Goal: Task Accomplishment & Management: Manage account settings

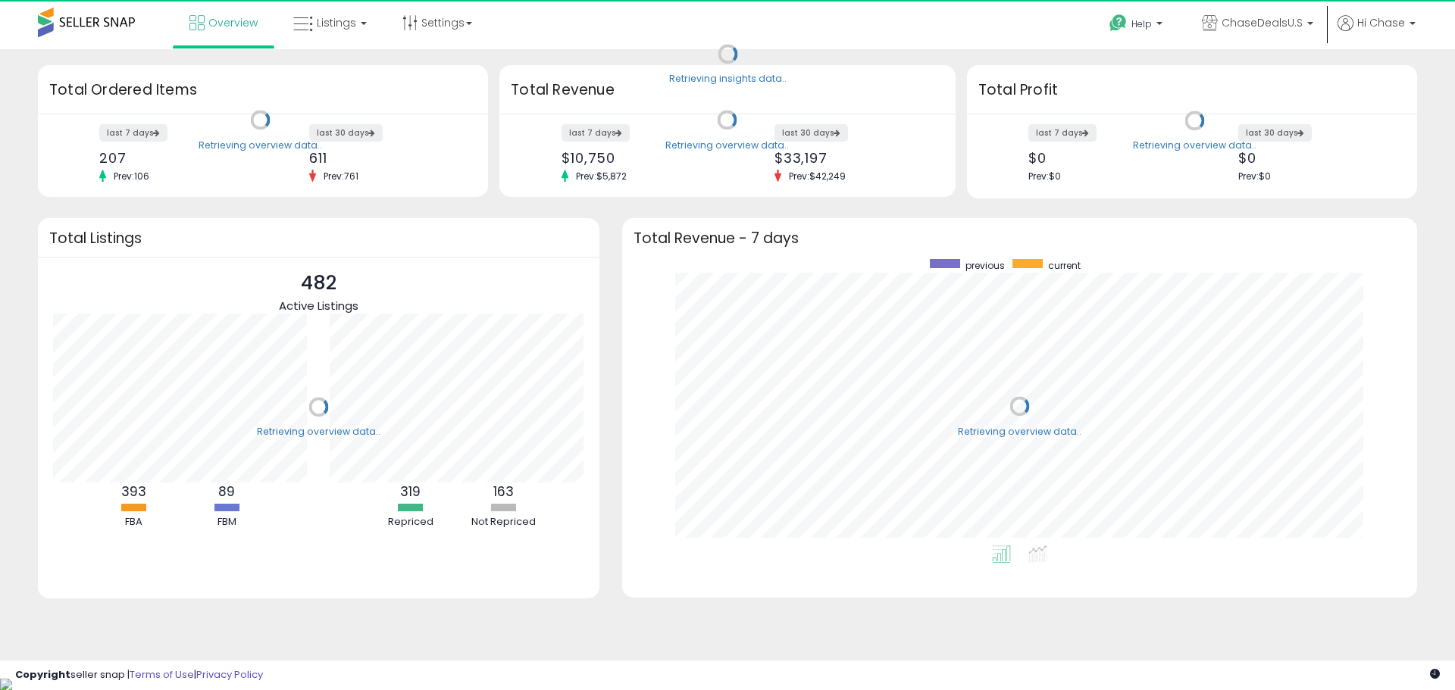
scroll to position [286, 765]
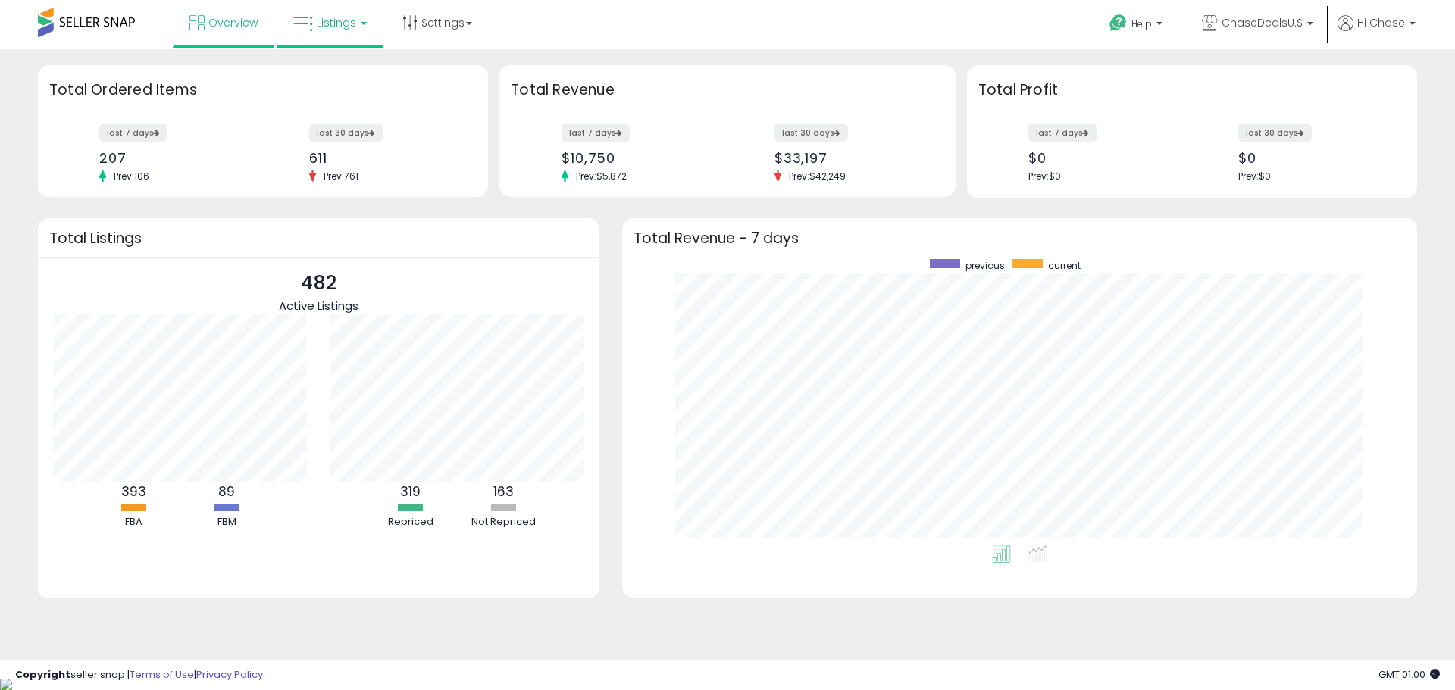
drag, startPoint x: 367, startPoint y: 20, endPoint x: 380, endPoint y: 40, distance: 24.0
click at [367, 20] on link "Listings" at bounding box center [330, 22] width 96 height 45
click at [365, 77] on icon at bounding box center [341, 75] width 66 height 20
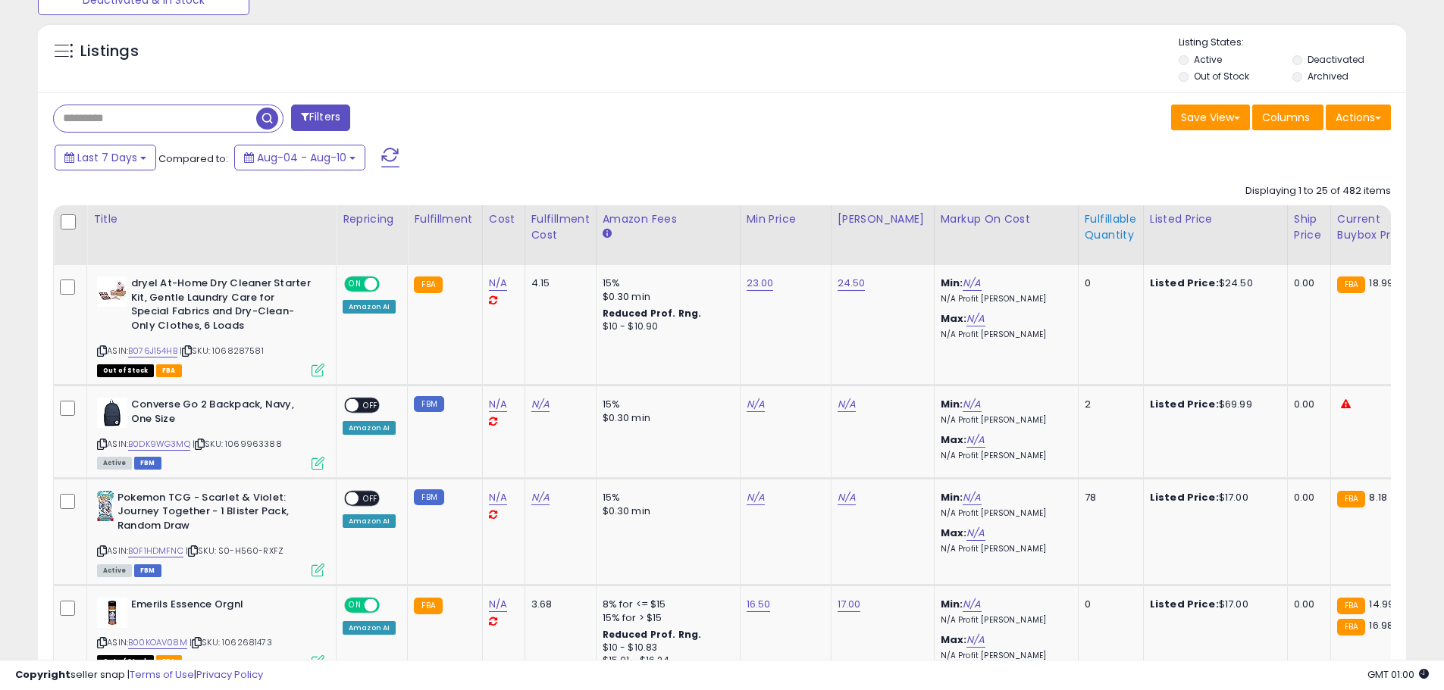
scroll to position [311, 793]
click at [1084, 239] on div "Fulfillable Quantity" at bounding box center [1110, 227] width 52 height 32
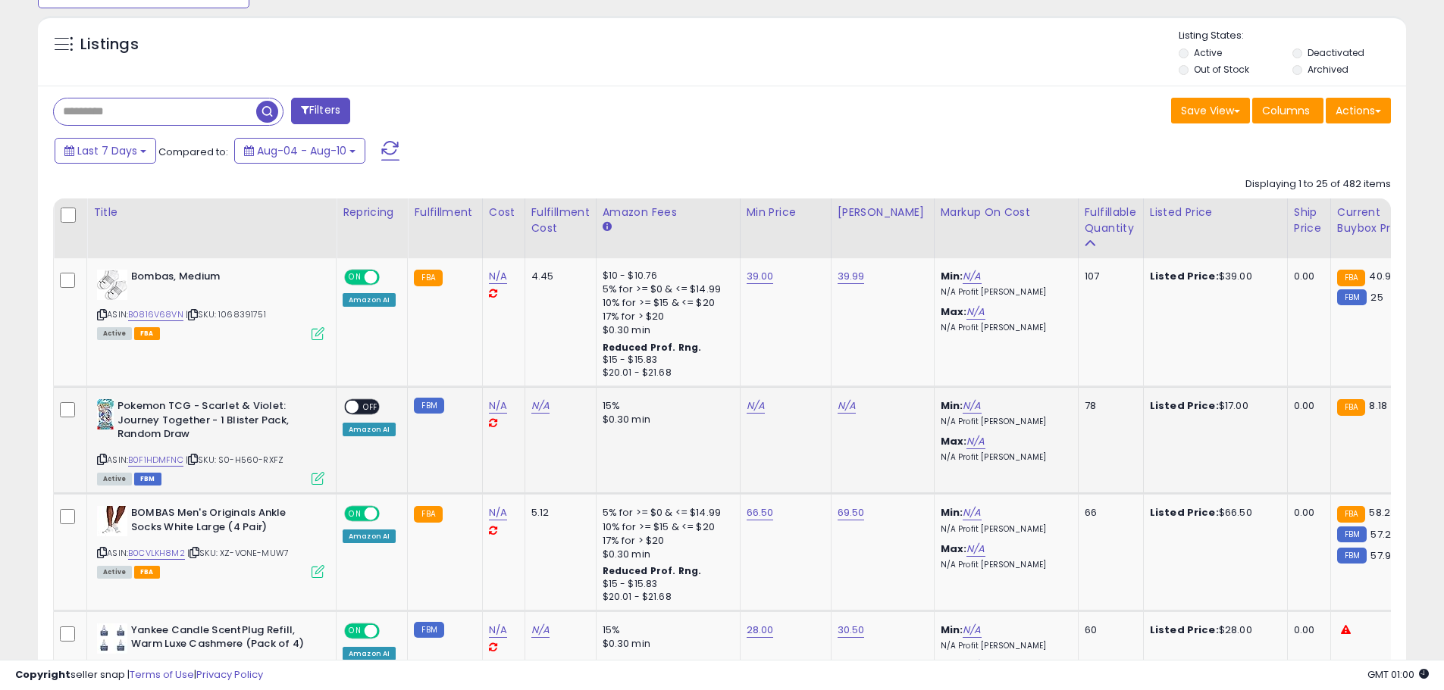
scroll to position [530, 0]
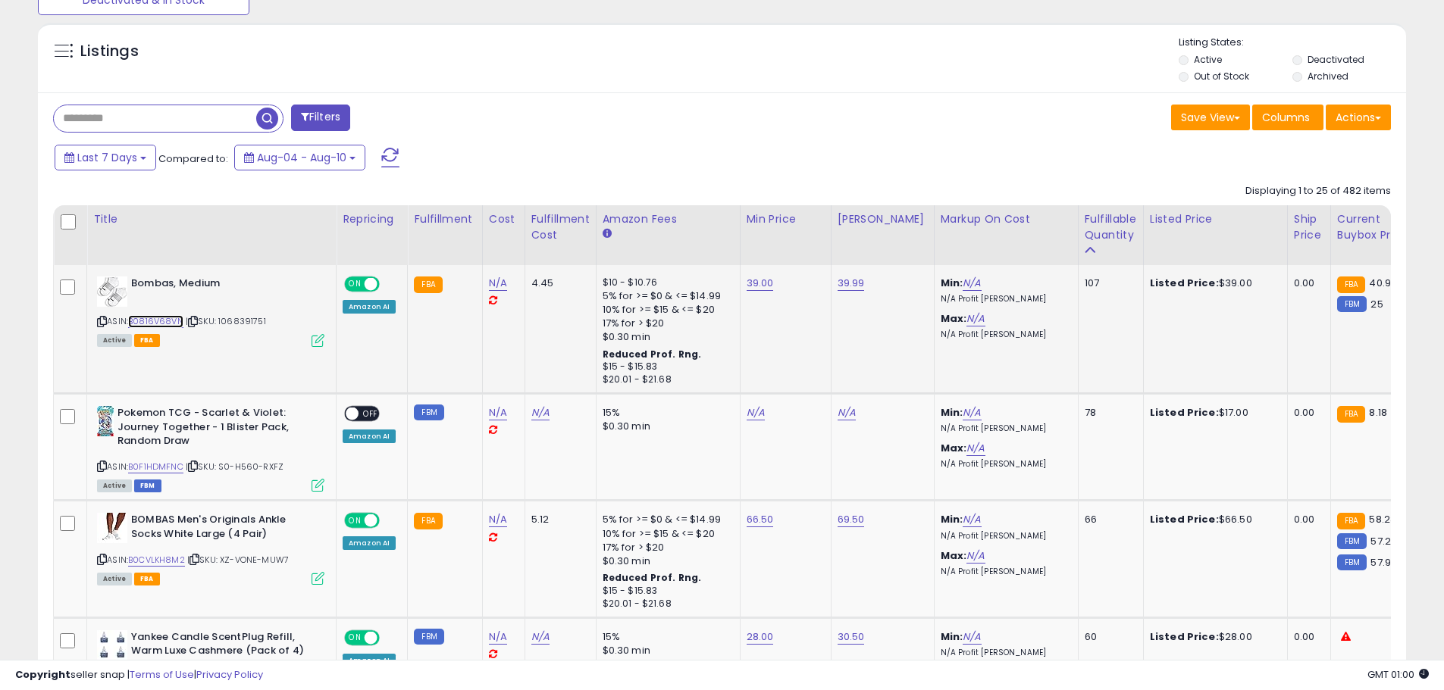
click at [146, 323] on link "B0816V68VN" at bounding box center [155, 321] width 55 height 13
click at [847, 285] on link "39.99" at bounding box center [850, 283] width 27 height 15
type input "*"
type input "****"
click at [893, 248] on icon "submit" at bounding box center [888, 243] width 9 height 9
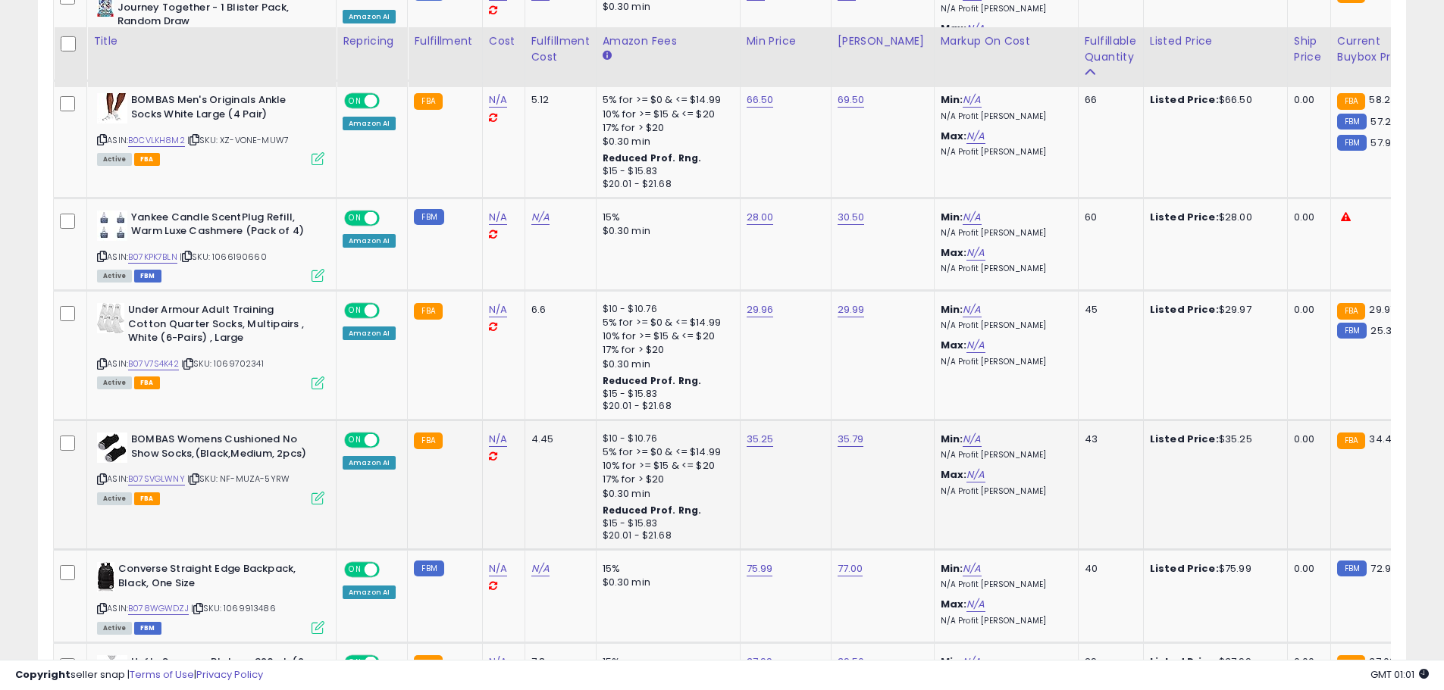
scroll to position [985, 0]
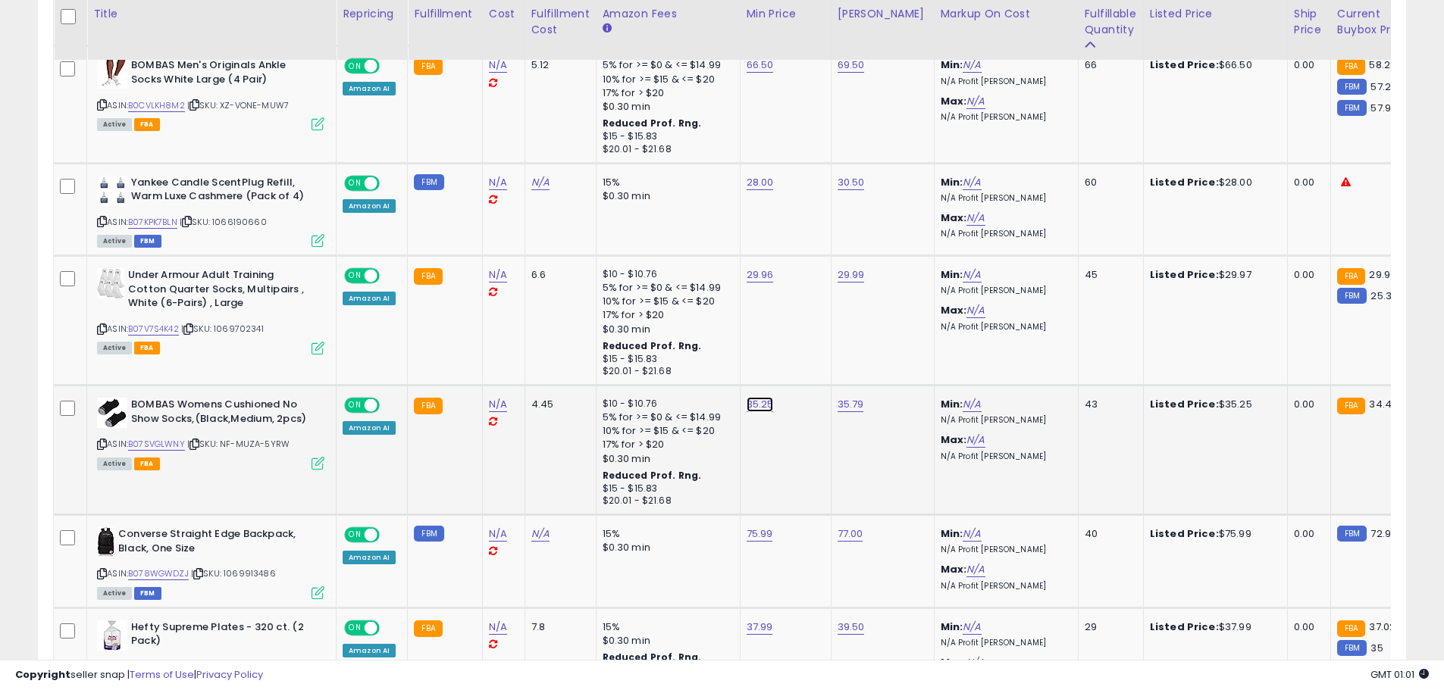
click at [159, 442] on link "B07SVGLWNY" at bounding box center [156, 444] width 57 height 13
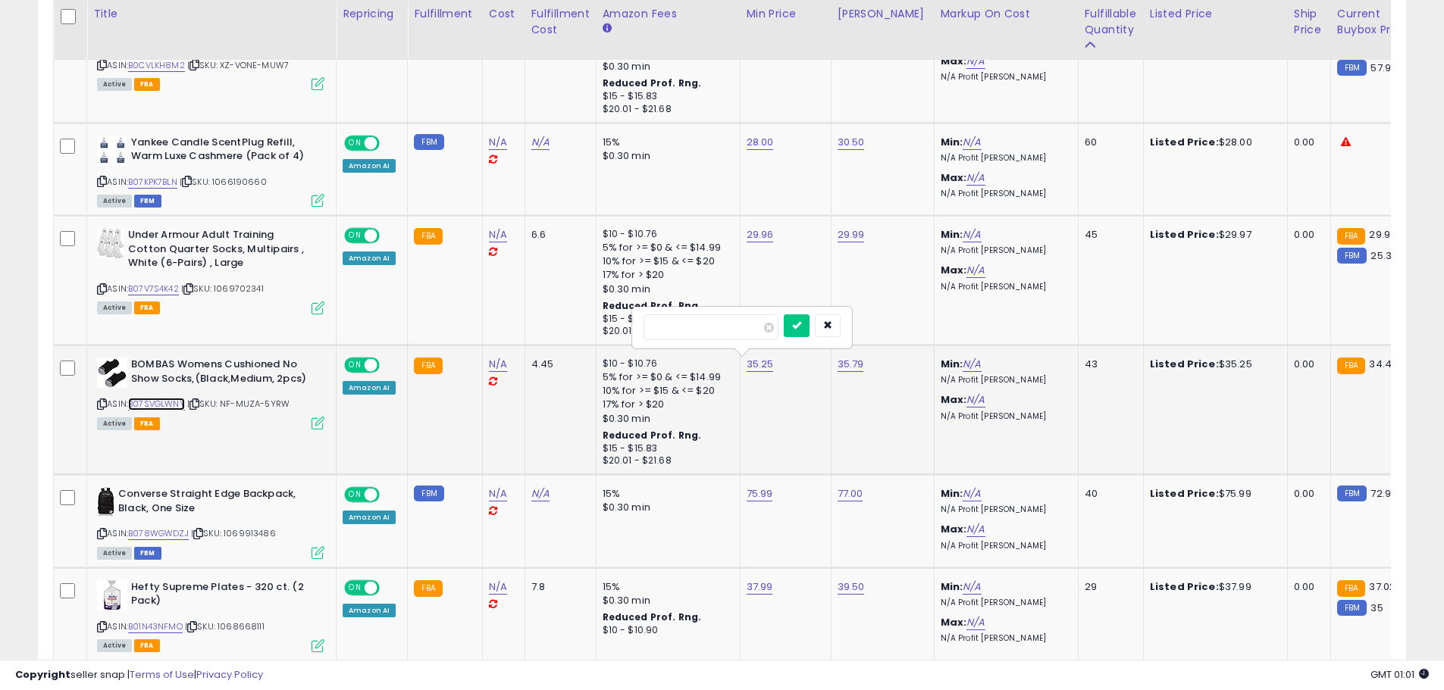
scroll to position [1061, 0]
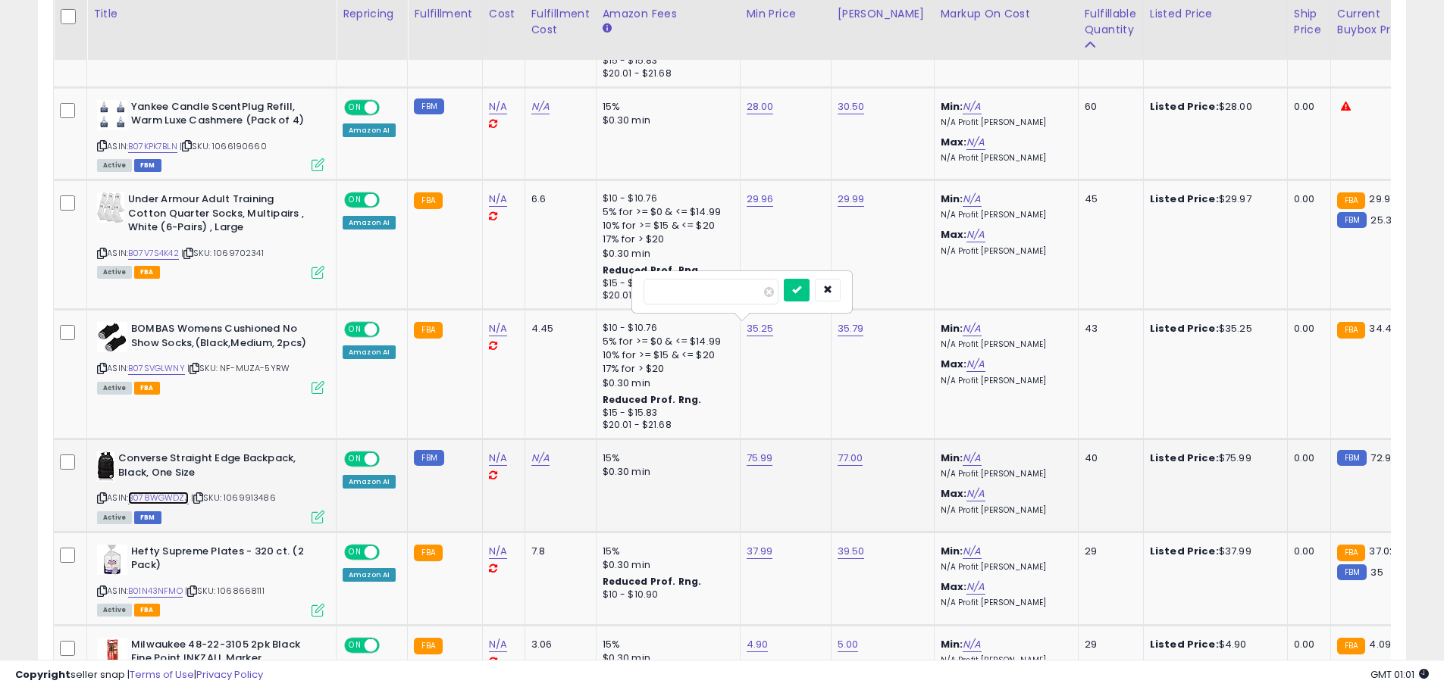
click at [176, 502] on link "B078WGWDZJ" at bounding box center [158, 498] width 61 height 13
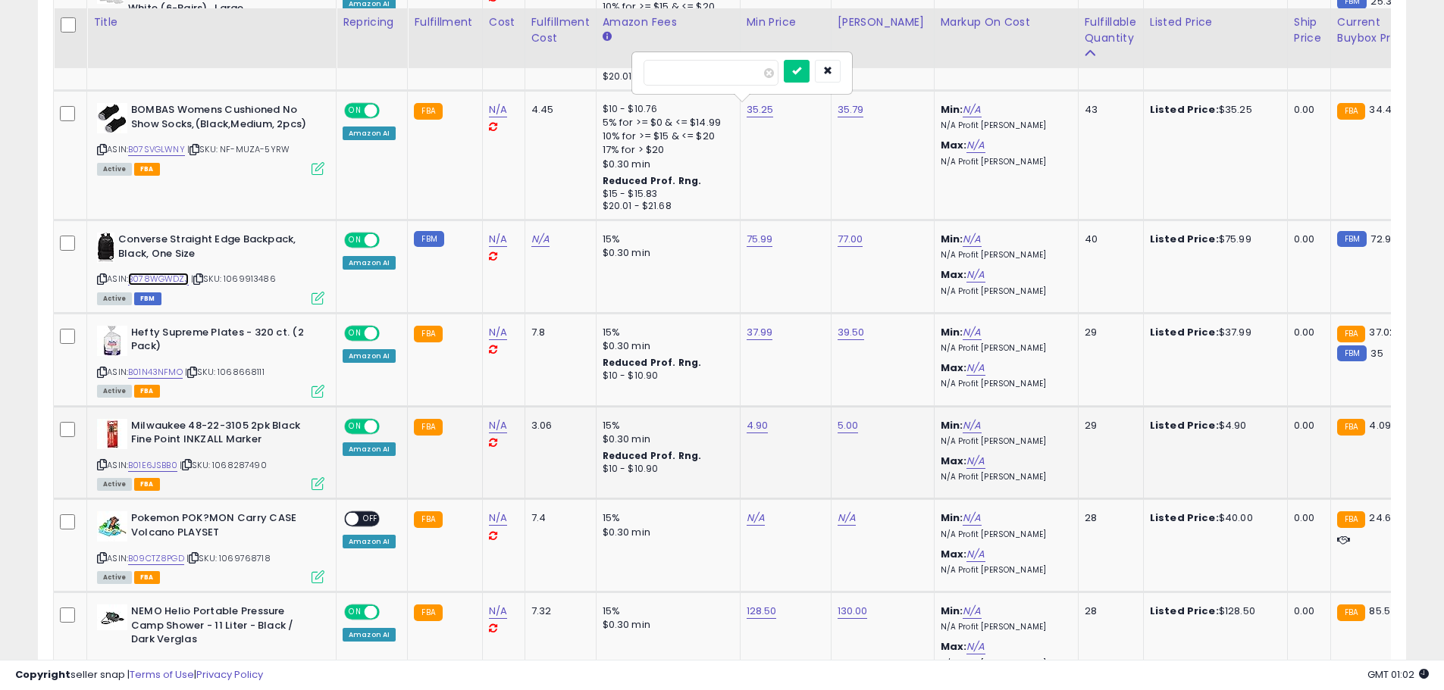
scroll to position [1288, 0]
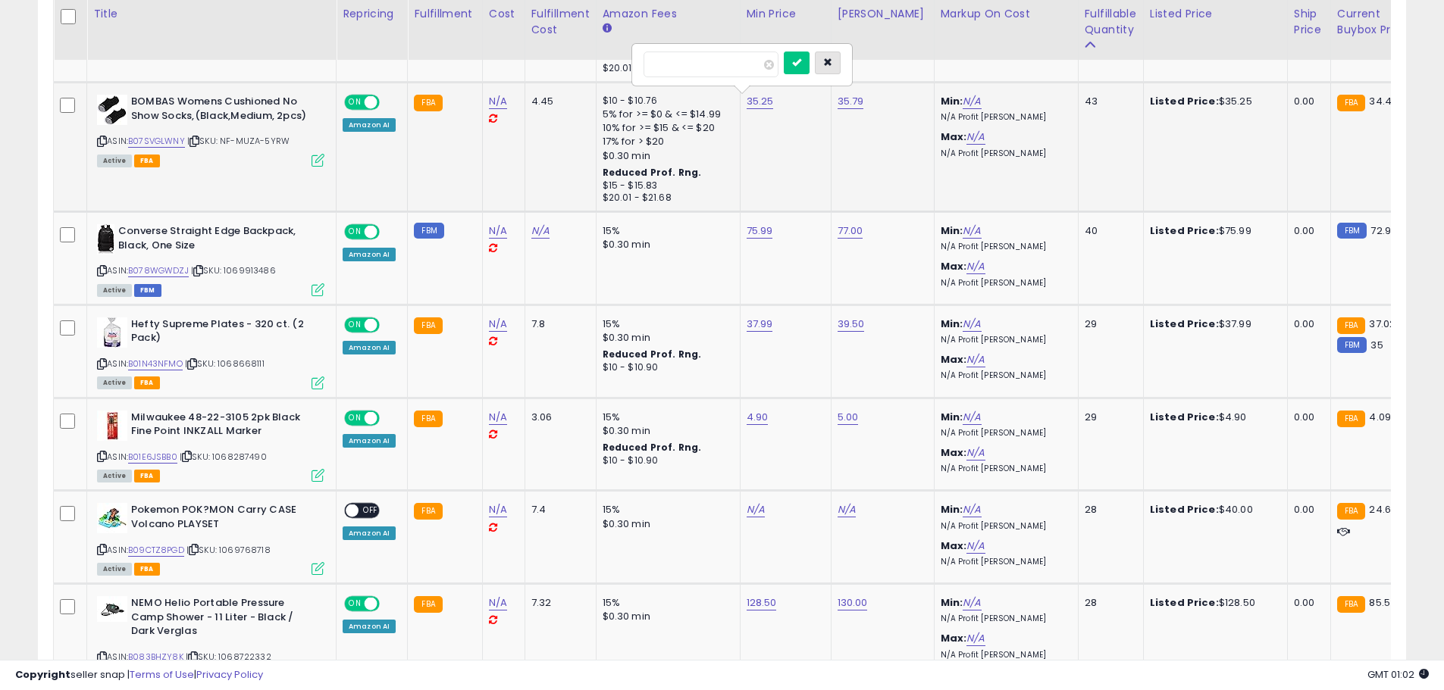
click at [840, 55] on button "button" at bounding box center [828, 63] width 26 height 23
drag, startPoint x: 756, startPoint y: 335, endPoint x: 756, endPoint y: 325, distance: 9.9
click at [756, 332] on td "37.99" at bounding box center [785, 351] width 91 height 93
type input "**"
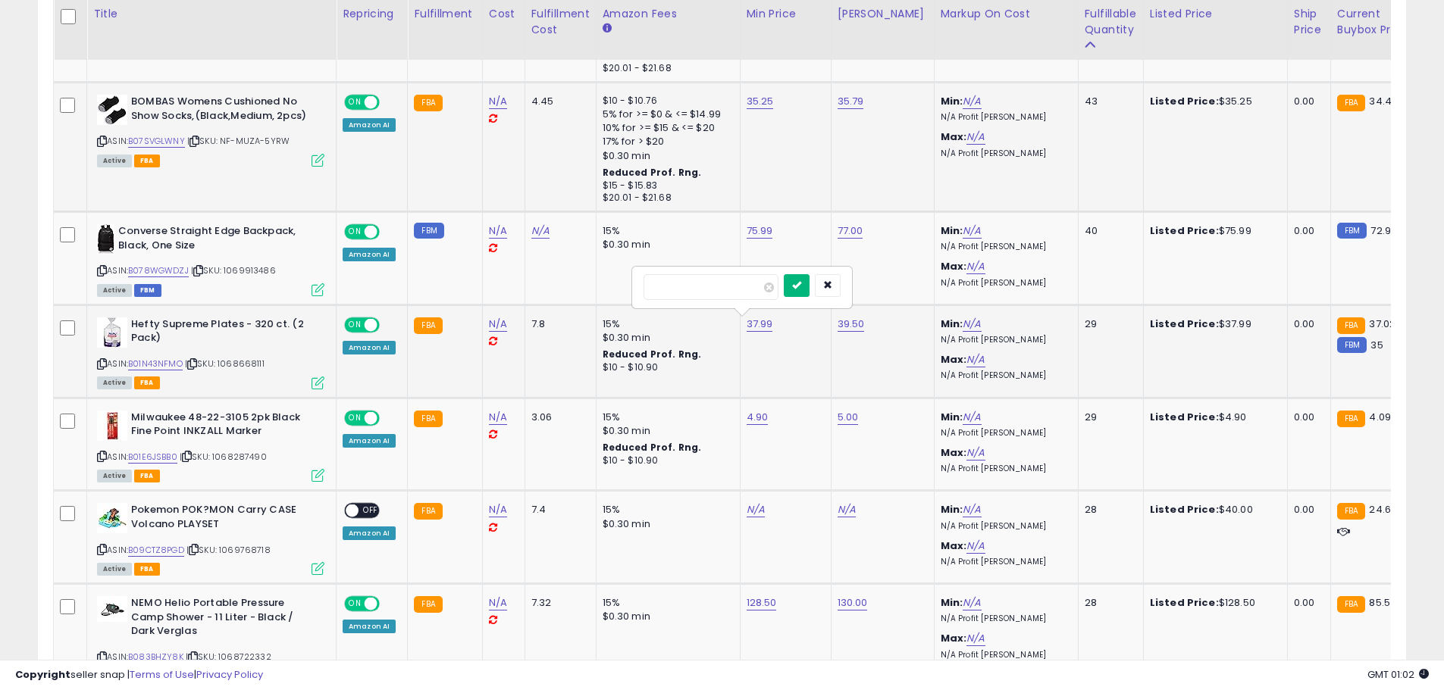
click at [809, 277] on button "submit" at bounding box center [797, 285] width 26 height 23
type input "*"
type input "****"
click at [893, 285] on icon "submit" at bounding box center [888, 284] width 9 height 9
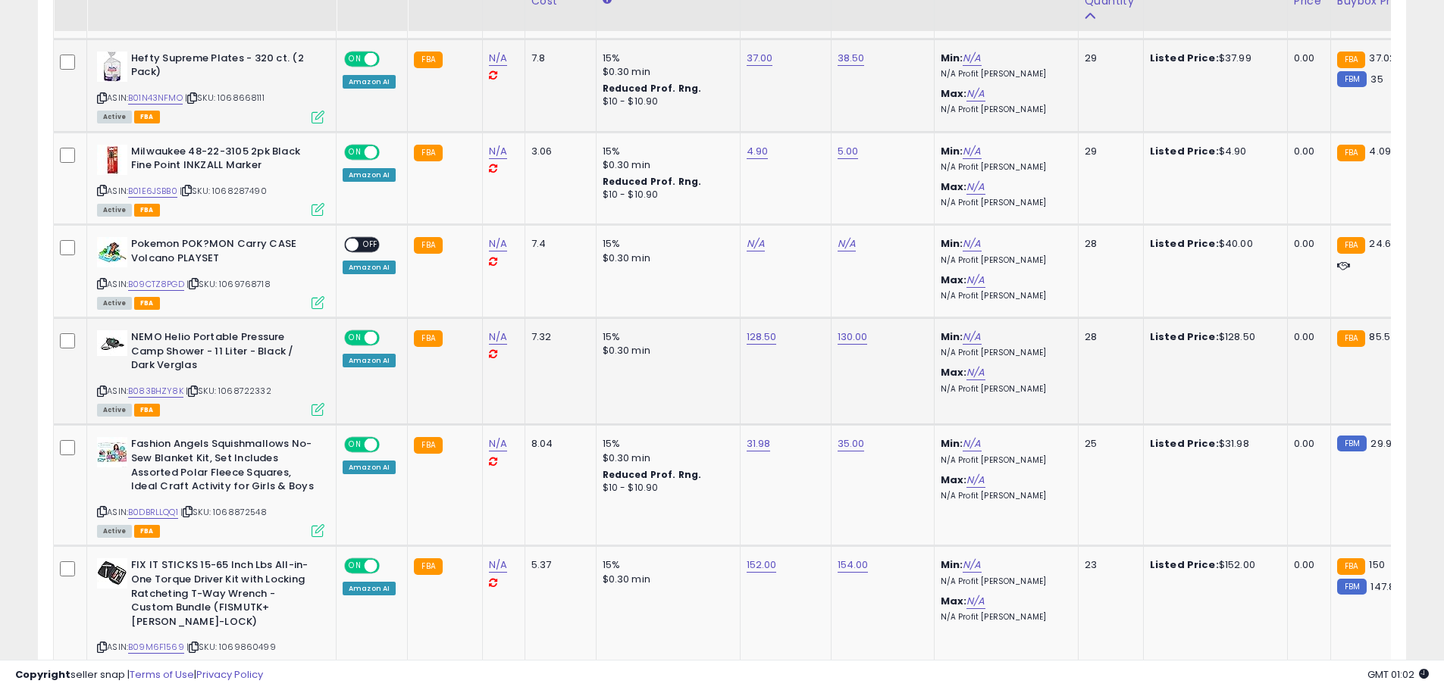
scroll to position [1591, 0]
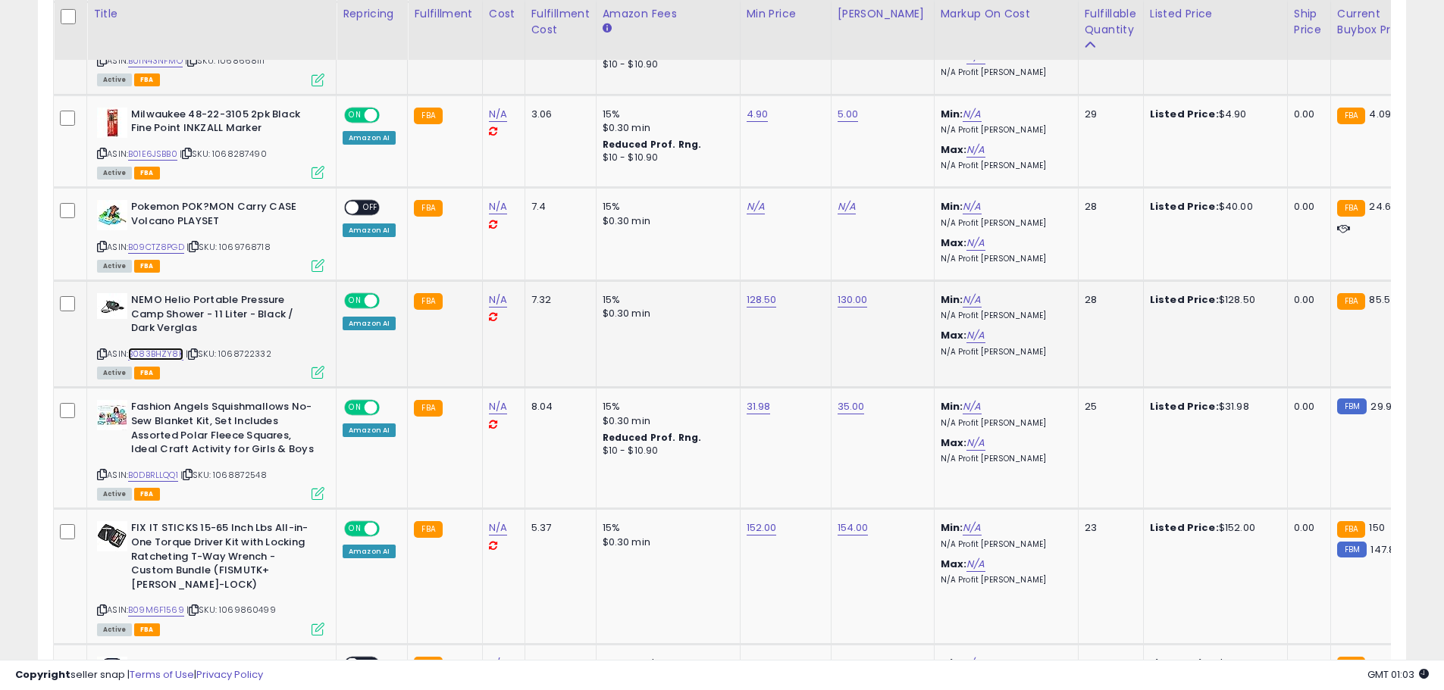
click at [157, 354] on link "B083BHZY8K" at bounding box center [155, 354] width 55 height 13
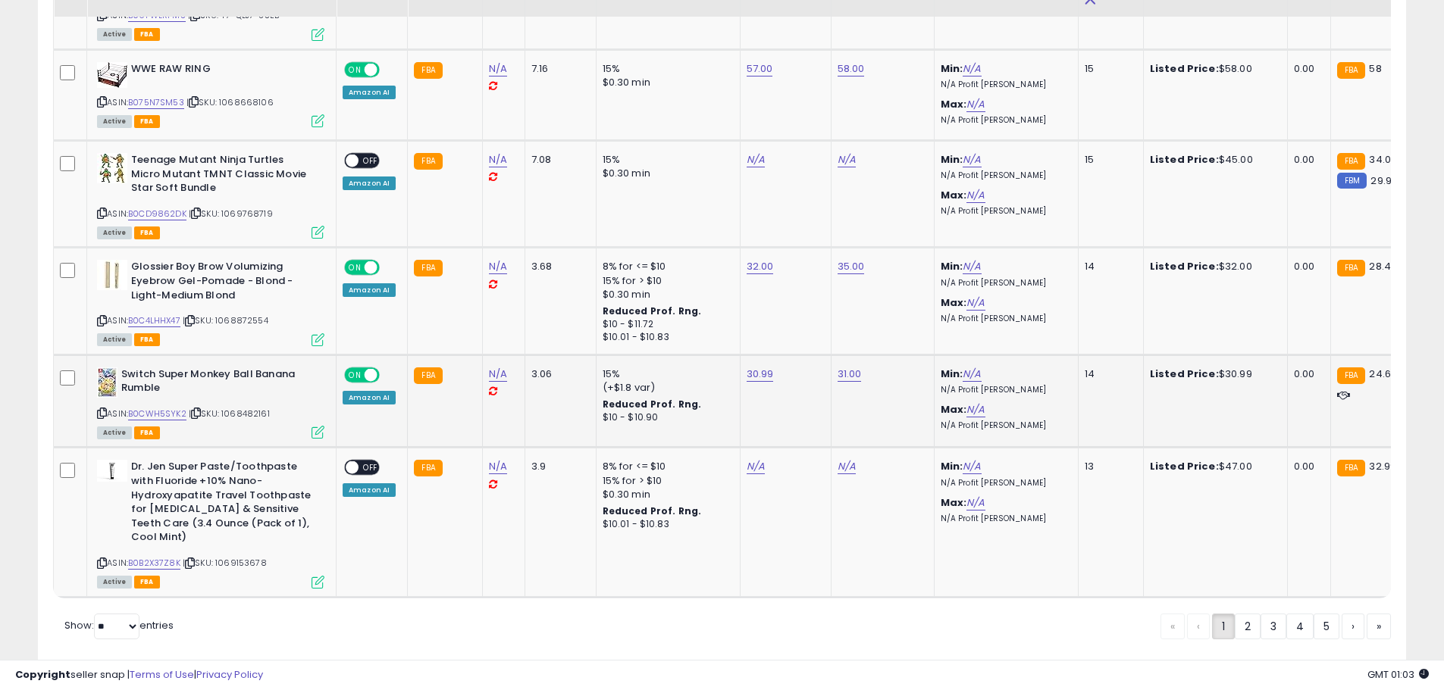
scroll to position [3012, 0]
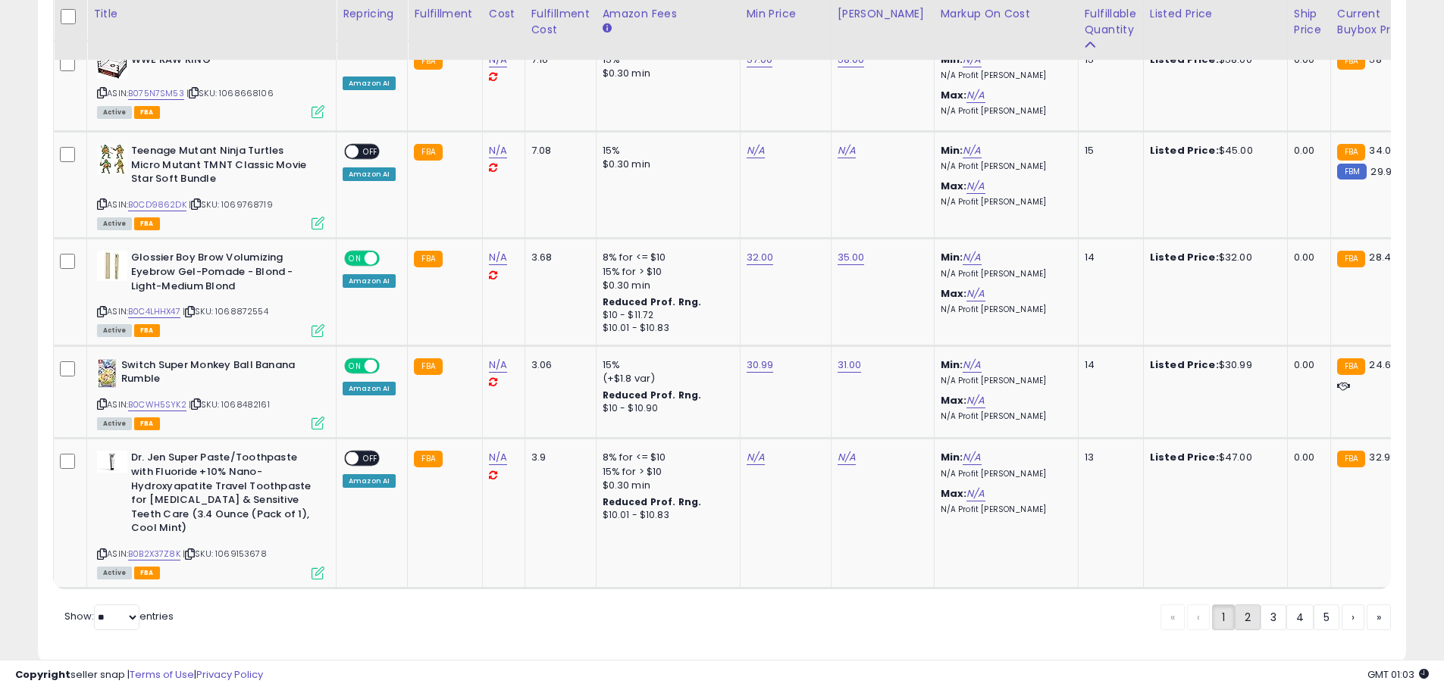
click at [1286, 605] on link "2" at bounding box center [1299, 618] width 27 height 26
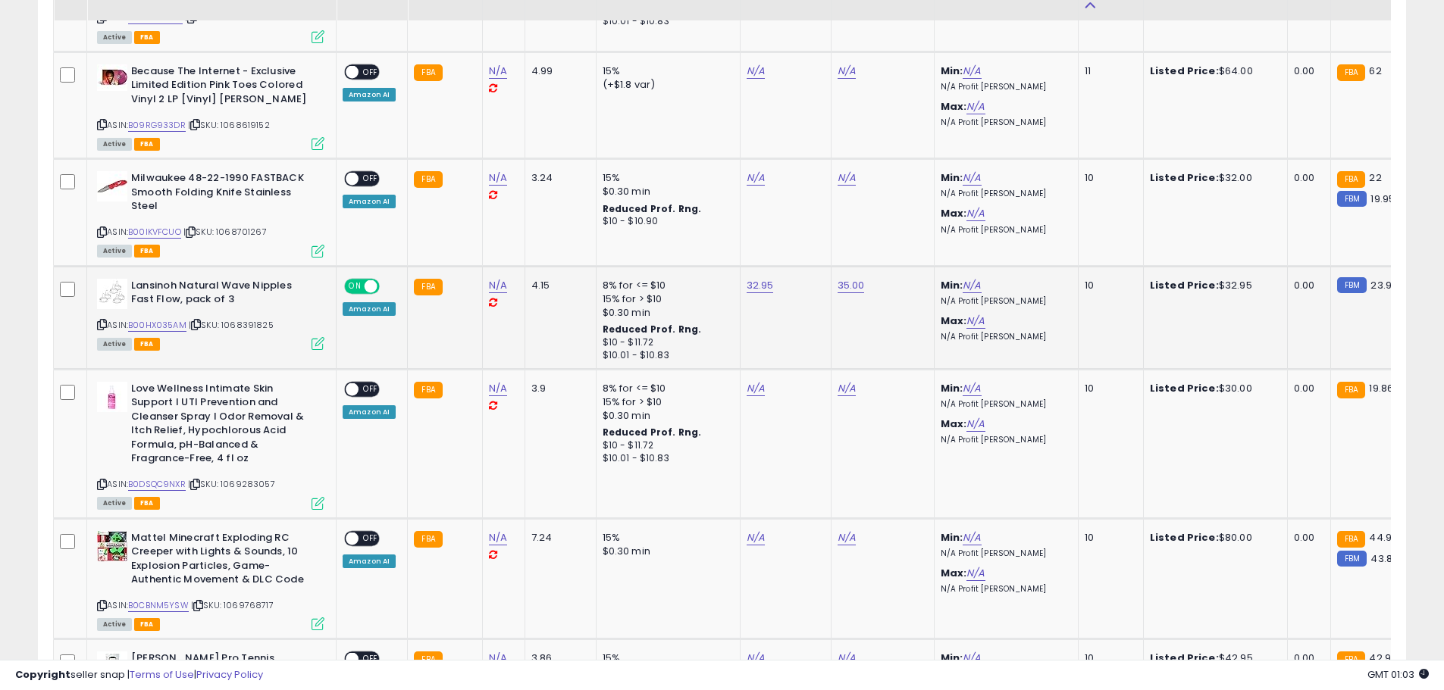
scroll to position [909, 0]
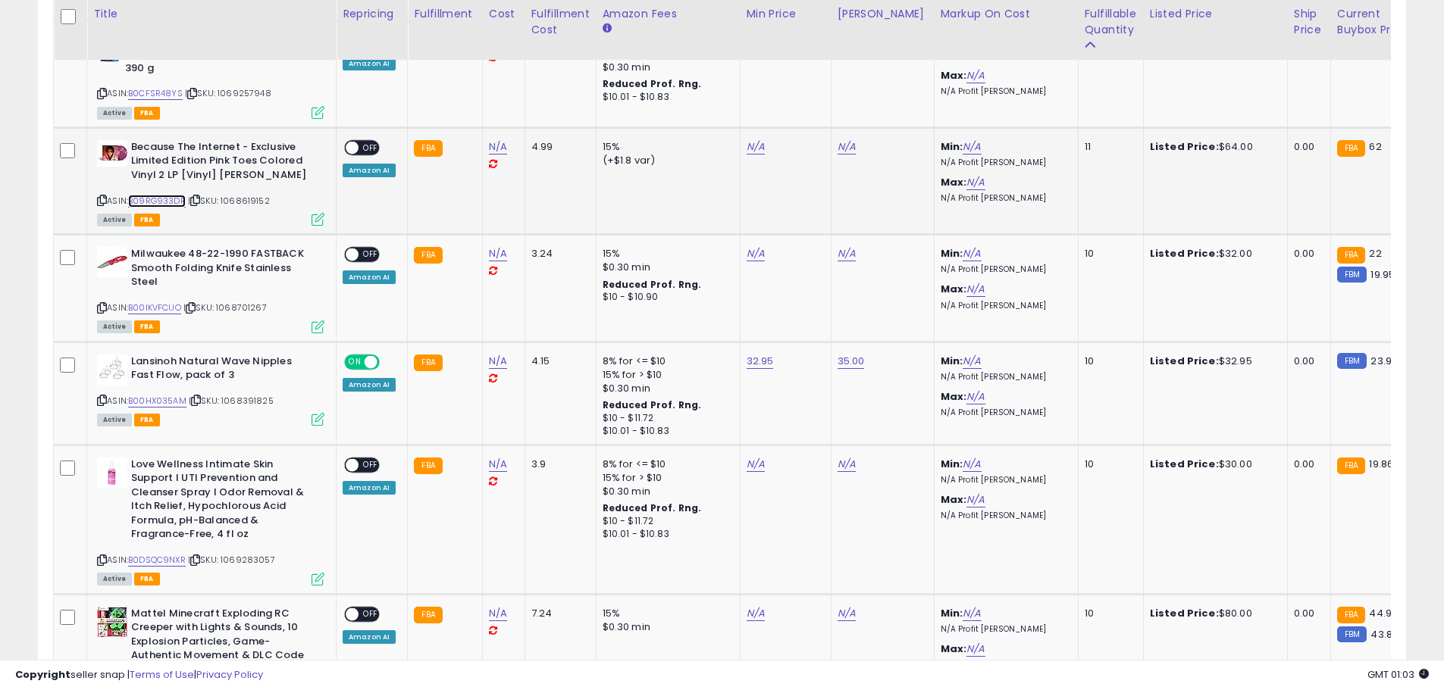
click at [164, 195] on link "B09RG933DR" at bounding box center [157, 201] width 58 height 13
click at [754, 139] on link "N/A" at bounding box center [755, 146] width 18 height 15
type input "**"
click at [806, 88] on button "submit" at bounding box center [793, 80] width 26 height 23
click at [845, 139] on link "N/A" at bounding box center [846, 146] width 18 height 15
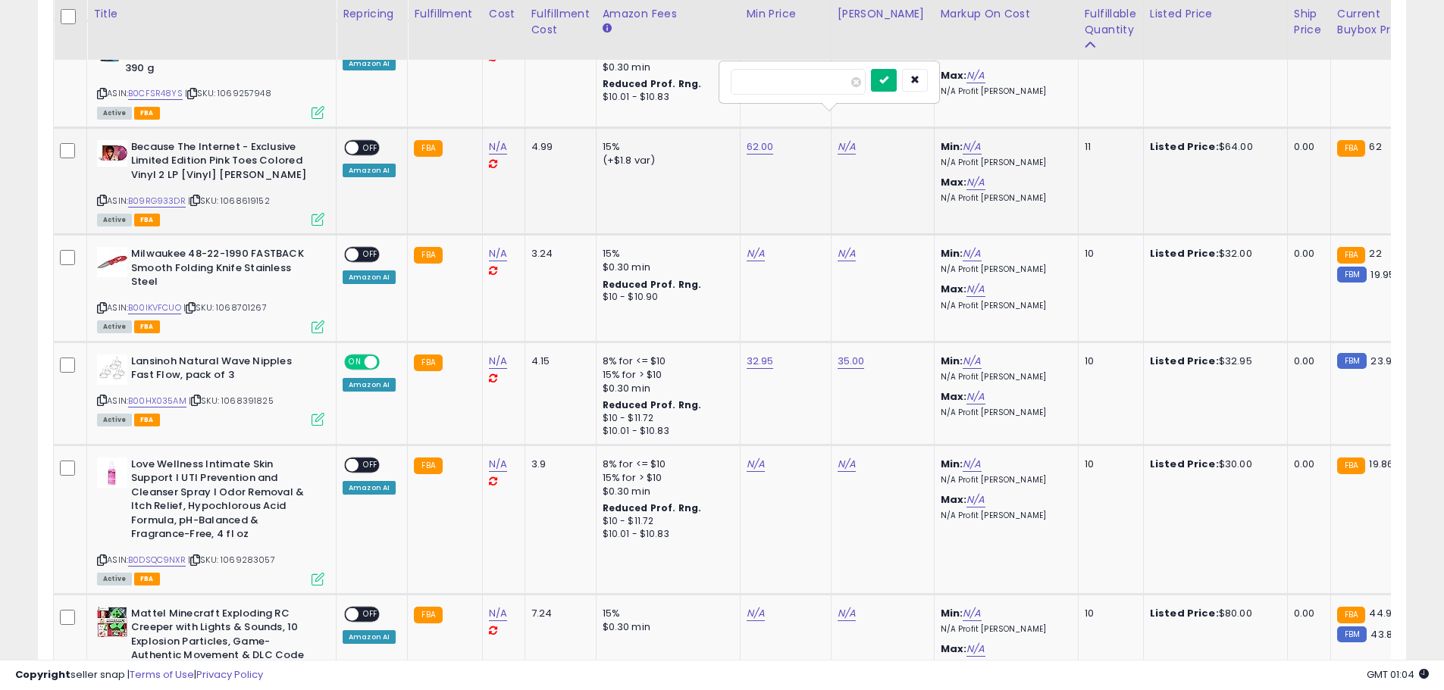
type input "**"
click at [888, 80] on icon "submit" at bounding box center [883, 79] width 9 height 9
click at [364, 142] on span "OFF" at bounding box center [370, 148] width 24 height 13
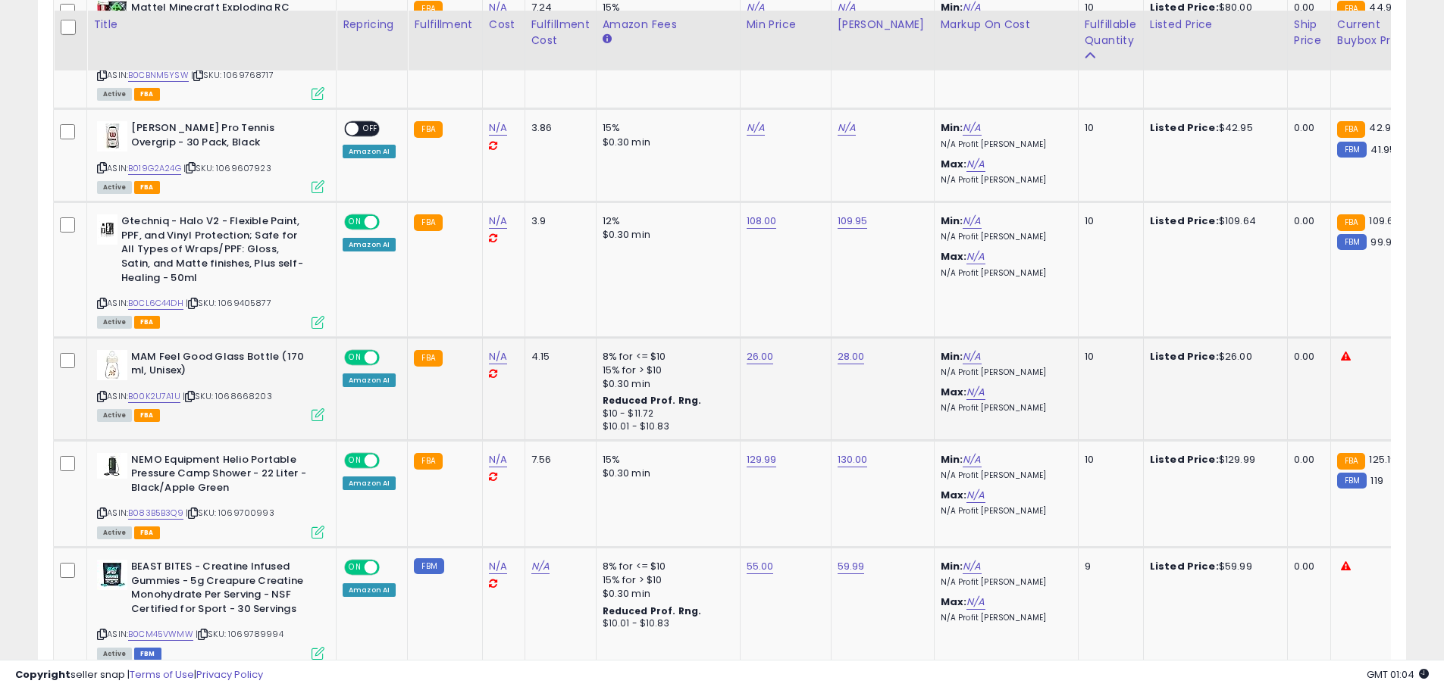
scroll to position [1591, 0]
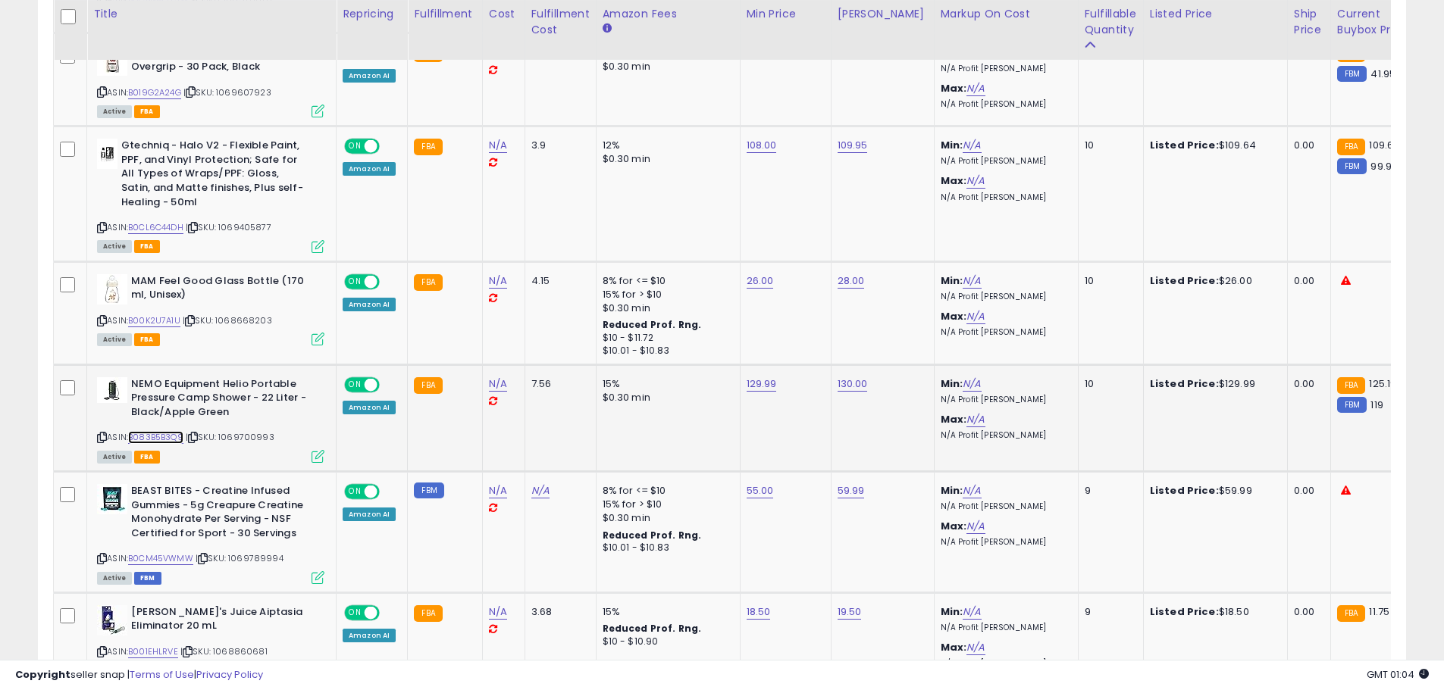
click at [162, 431] on link "B083B5B3Q9" at bounding box center [155, 437] width 55 height 13
type input "***"
click at [812, 321] on button "submit" at bounding box center [799, 317] width 26 height 23
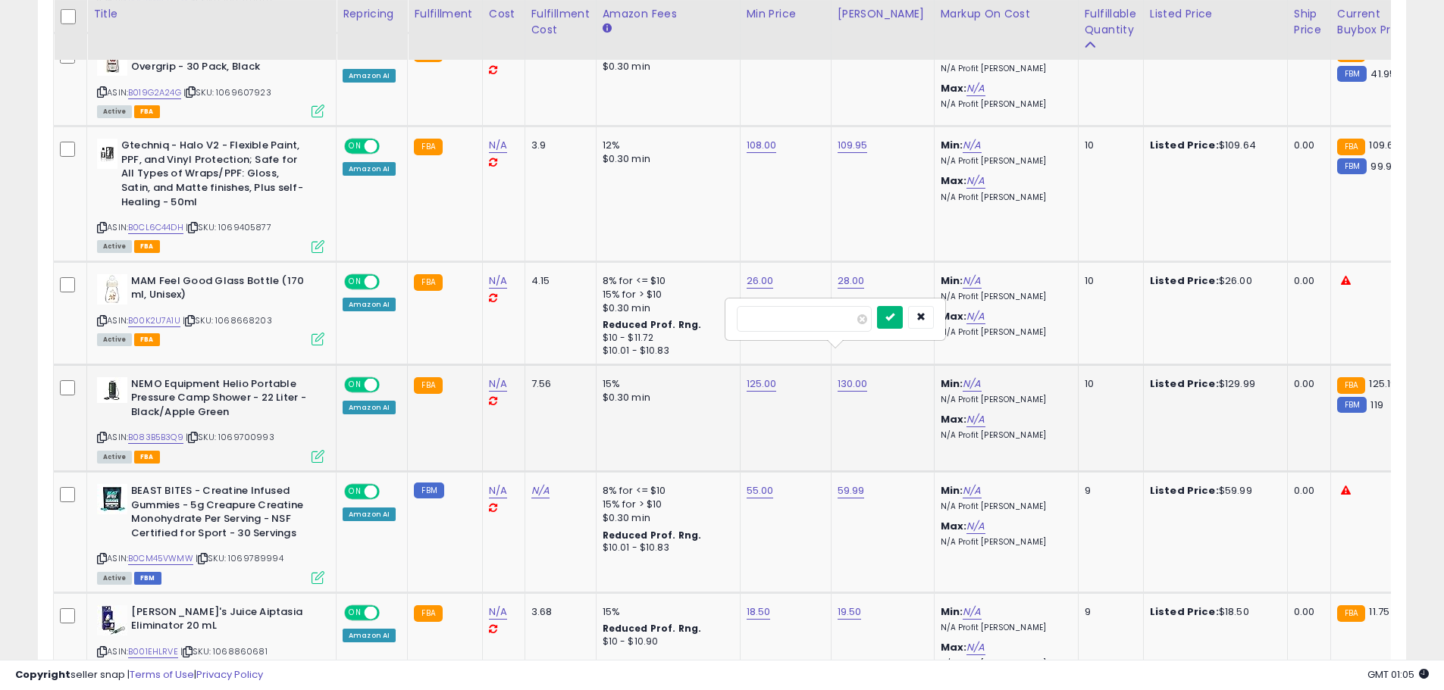
type input "***"
click at [894, 318] on icon "submit" at bounding box center [889, 316] width 9 height 9
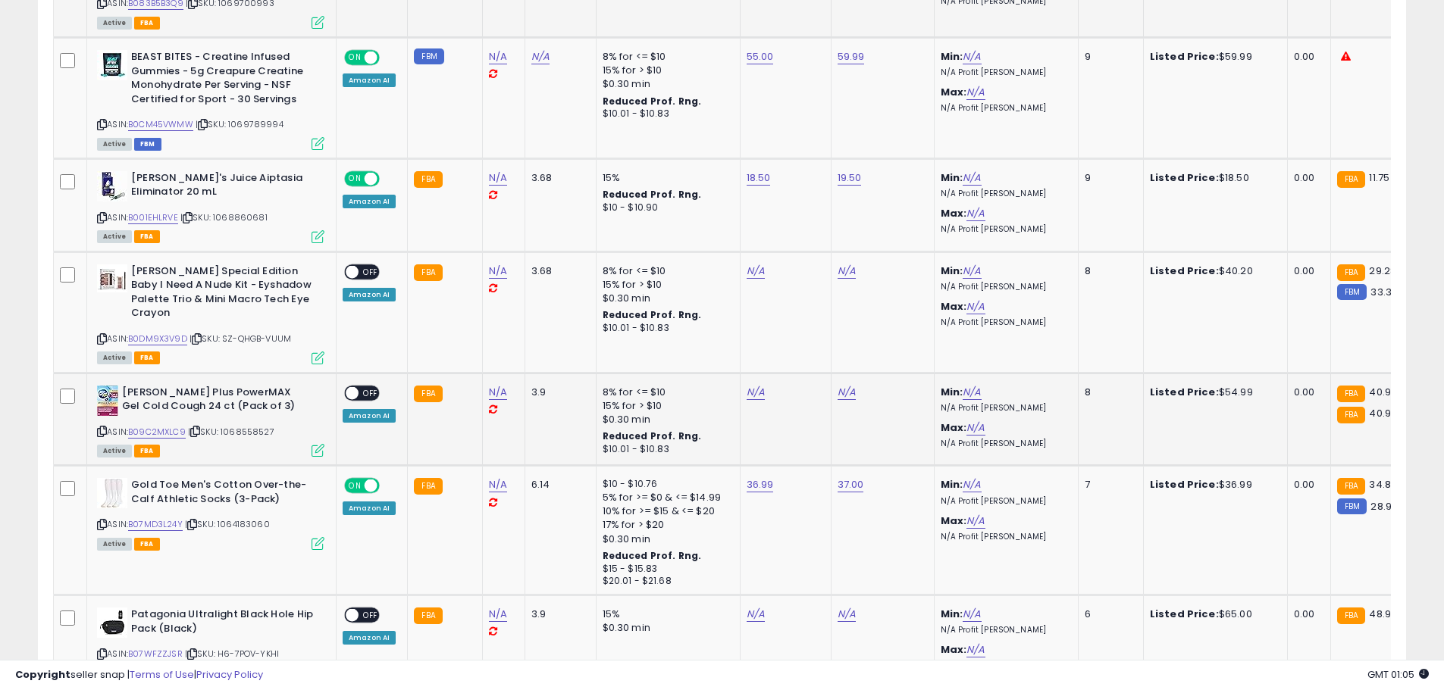
scroll to position [2198, 0]
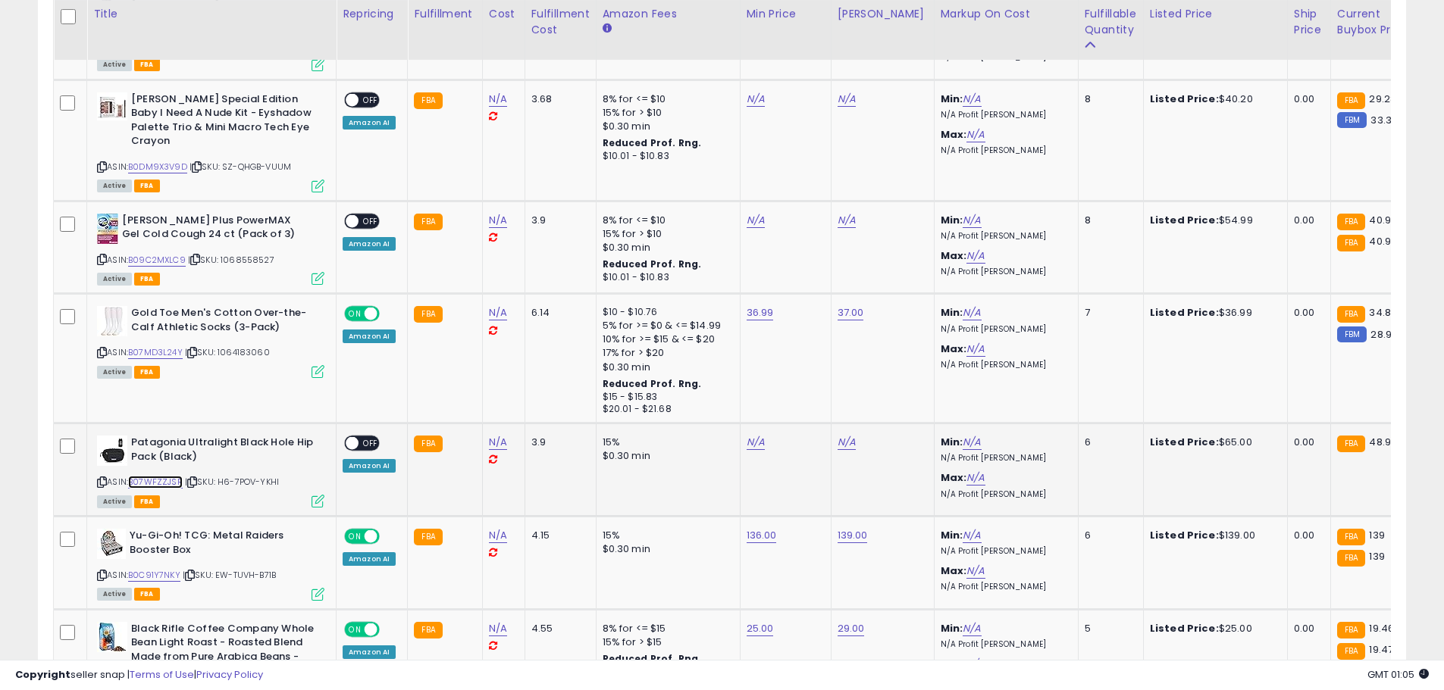
click at [166, 476] on link "B07WFZZJSR" at bounding box center [155, 482] width 55 height 13
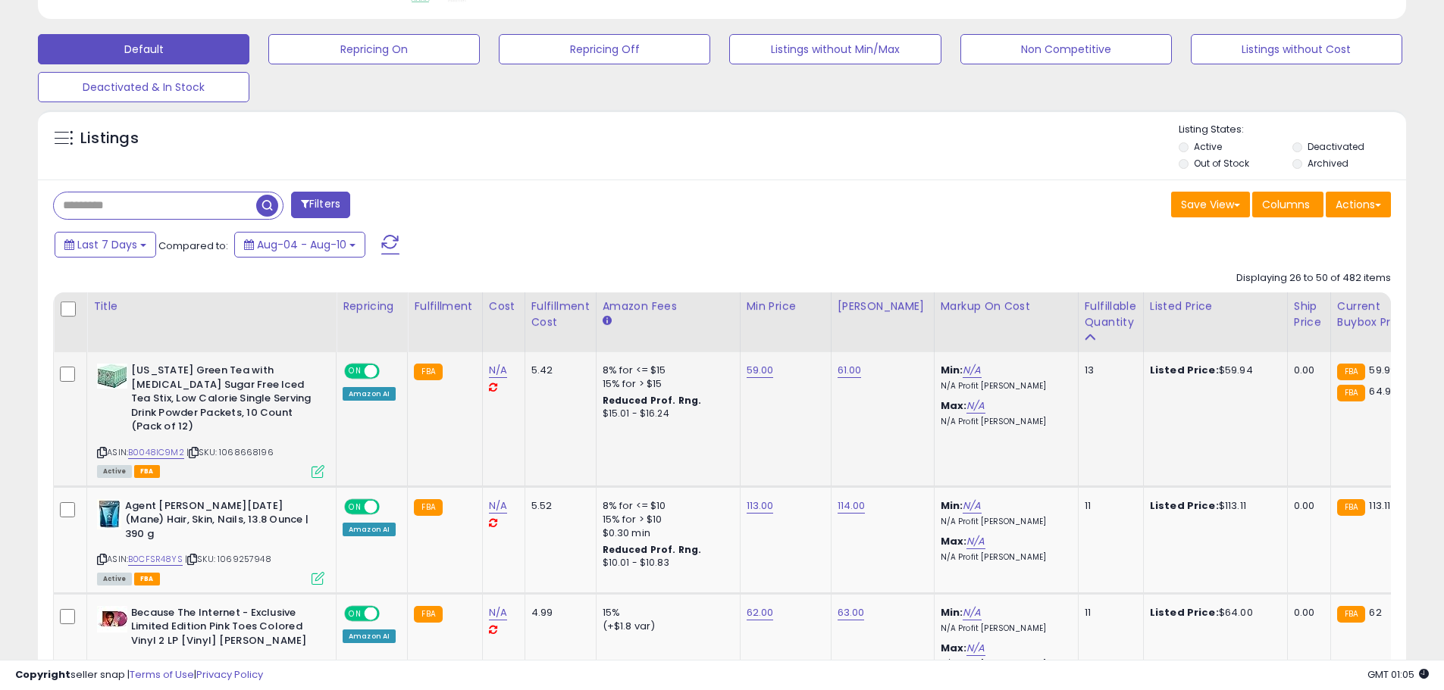
scroll to position [0, 0]
